Goal: Task Accomplishment & Management: Use online tool/utility

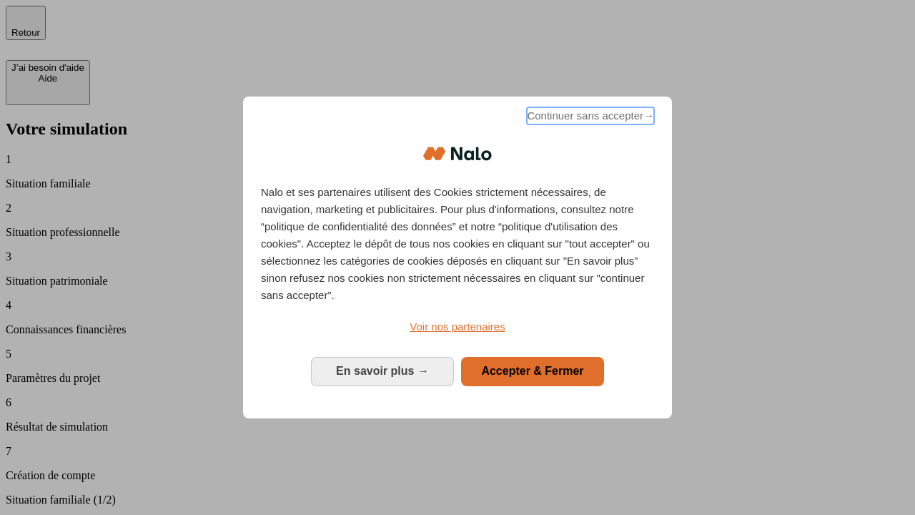
click at [589, 118] on span "Continuer sans accepter →" at bounding box center [590, 115] width 127 height 17
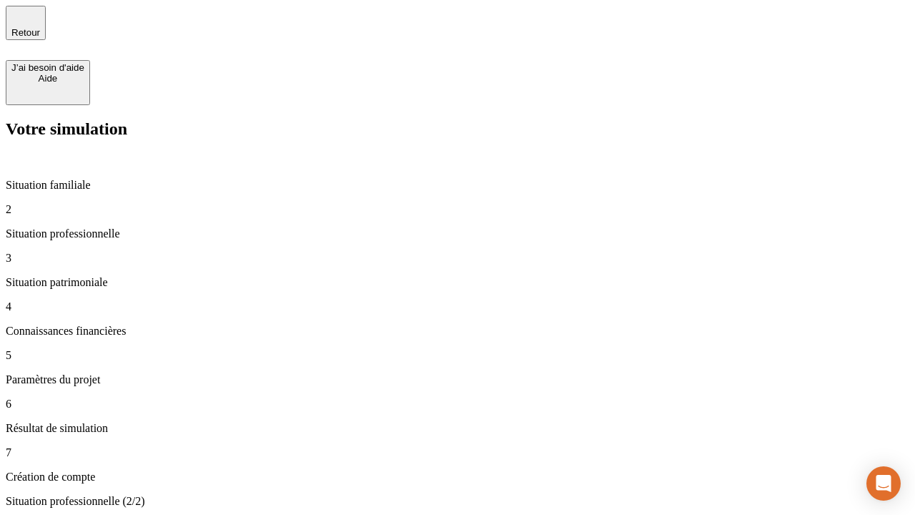
type input "30 000"
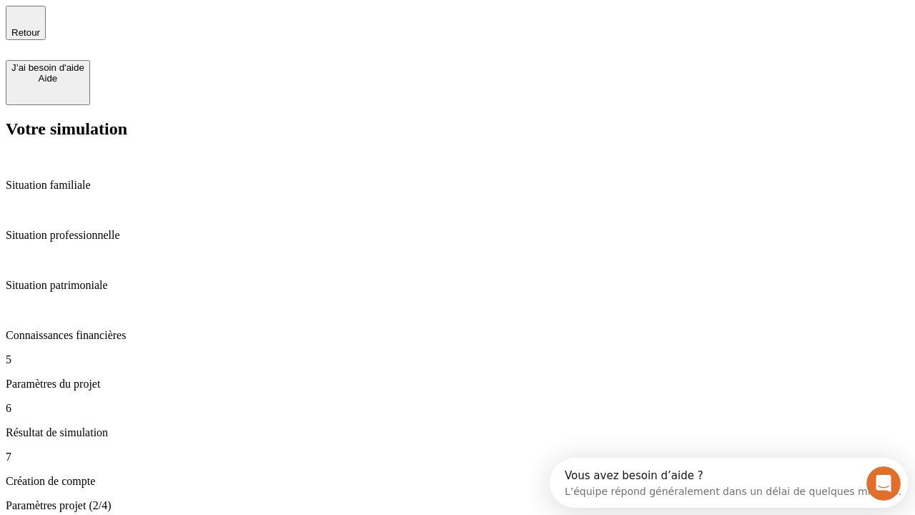
type input "25"
type input "1 000"
type input "640"
